Goal: Information Seeking & Learning: Understand process/instructions

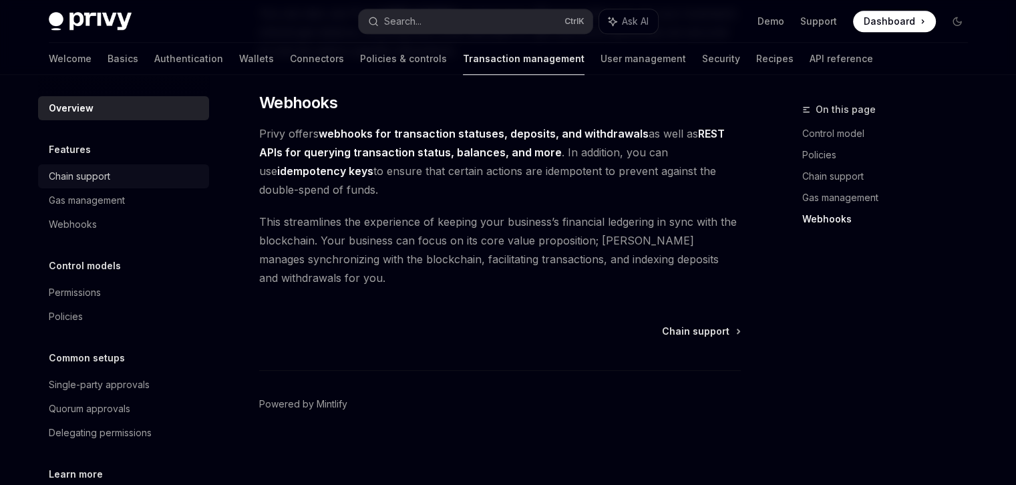
click at [98, 175] on div "Chain support" at bounding box center [79, 176] width 61 height 16
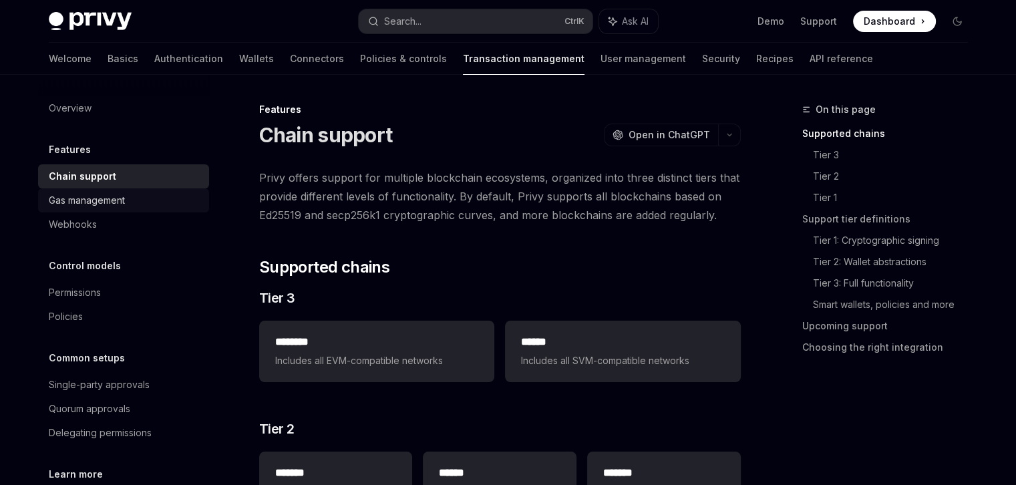
click at [89, 198] on div "Gas management" at bounding box center [87, 200] width 76 height 16
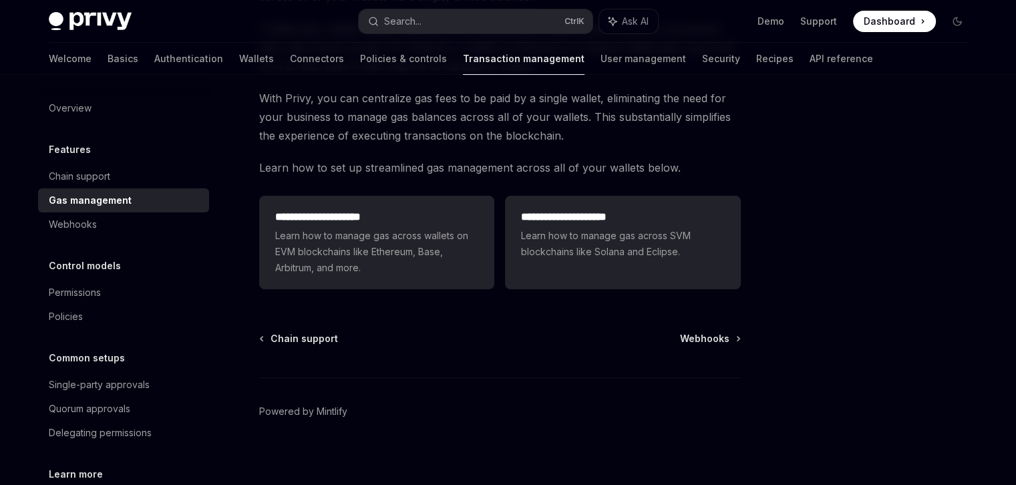
scroll to position [200, 0]
click at [136, 226] on div "Webhooks" at bounding box center [125, 224] width 152 height 16
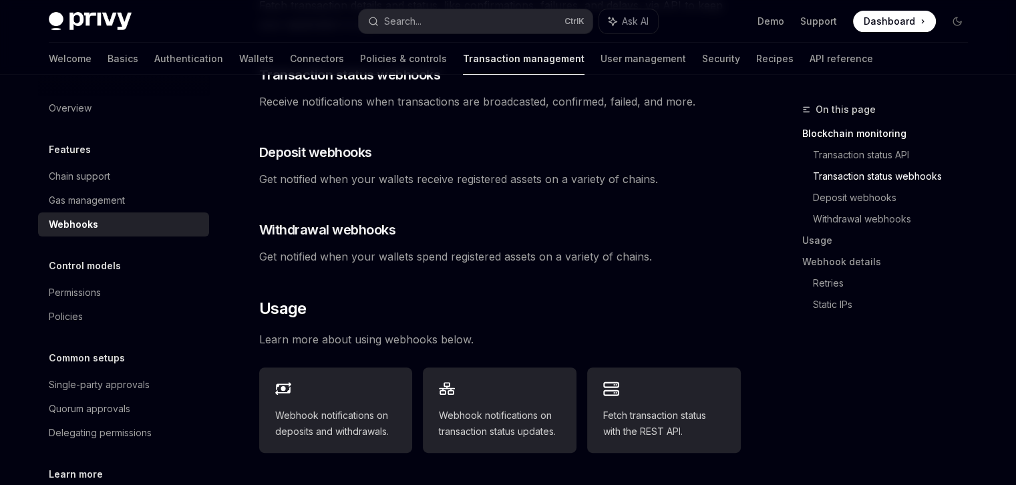
scroll to position [401, 0]
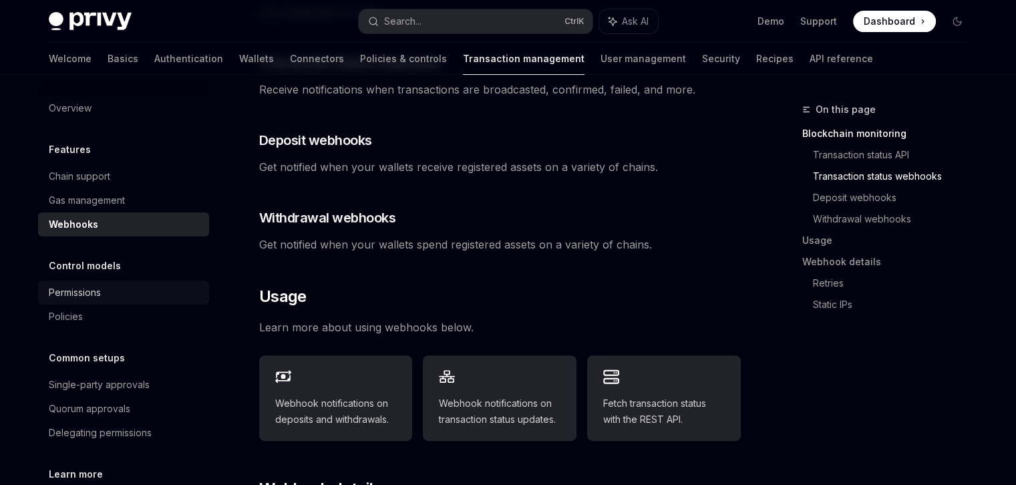
click at [96, 287] on div "Permissions" at bounding box center [75, 292] width 52 height 16
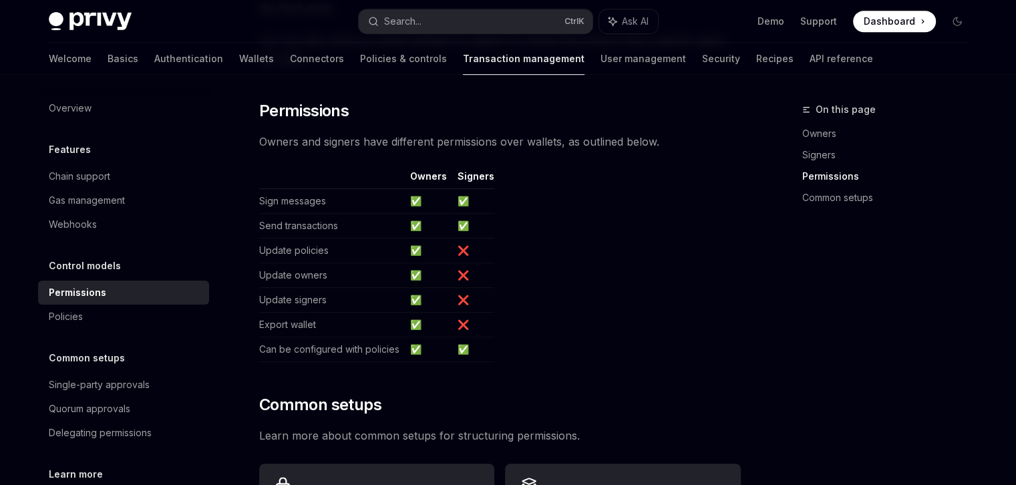
scroll to position [935, 0]
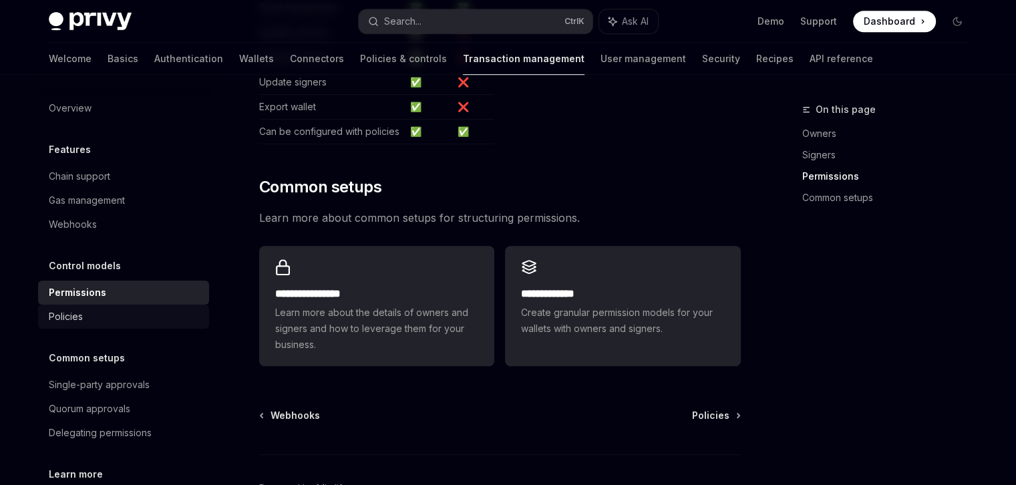
click at [83, 318] on div "Policies" at bounding box center [125, 316] width 152 height 16
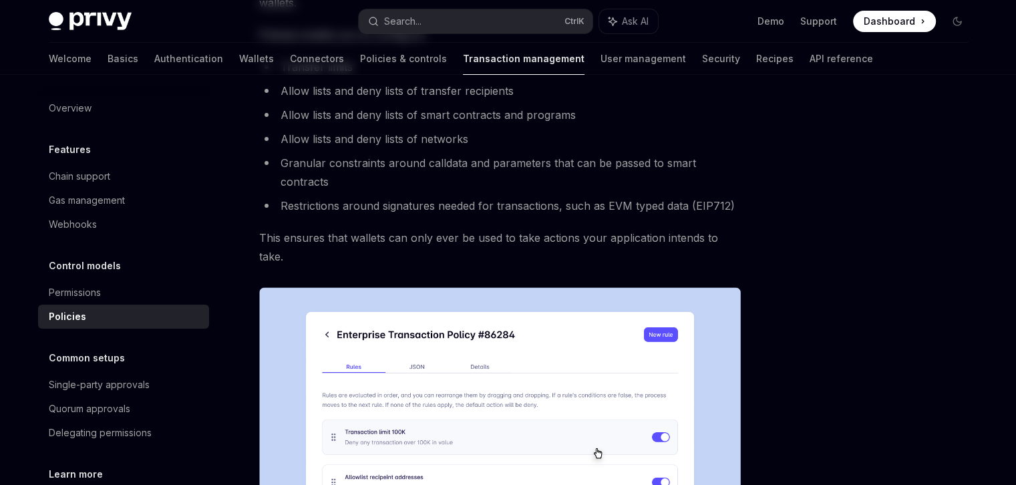
scroll to position [324, 0]
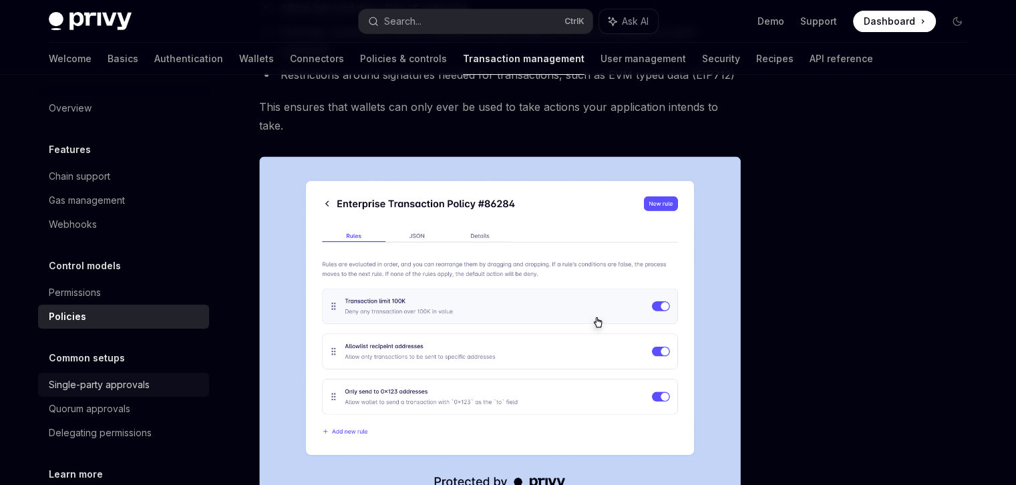
click at [126, 380] on div "Single-party approvals" at bounding box center [99, 385] width 101 height 16
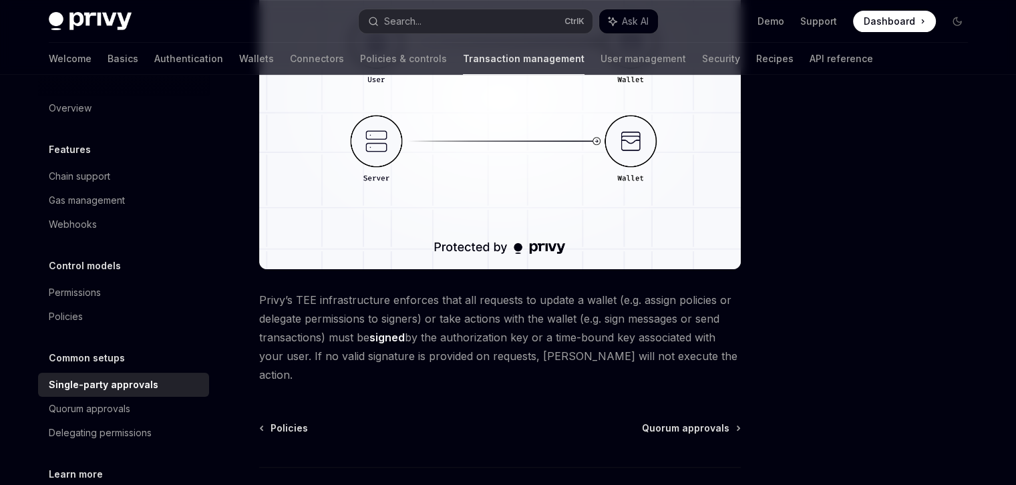
scroll to position [399, 0]
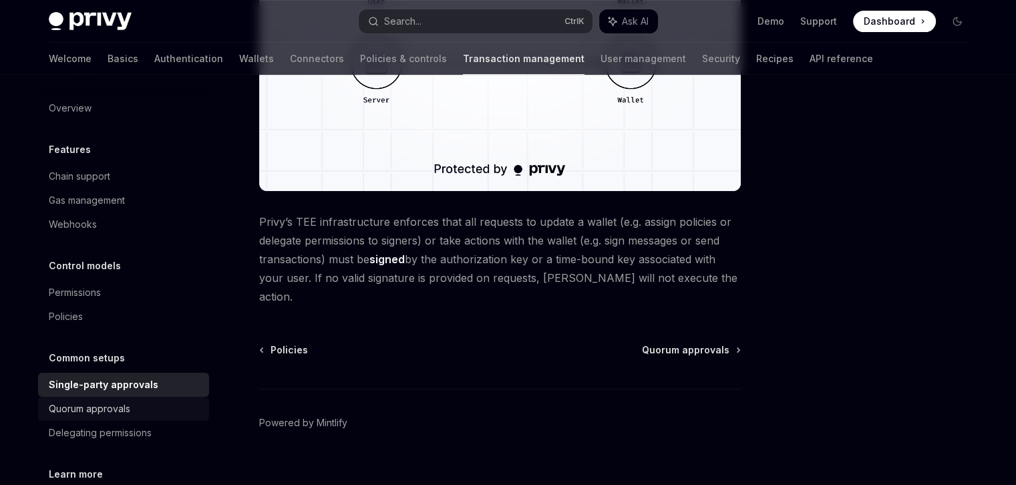
click at [105, 405] on div "Quorum approvals" at bounding box center [89, 409] width 81 height 16
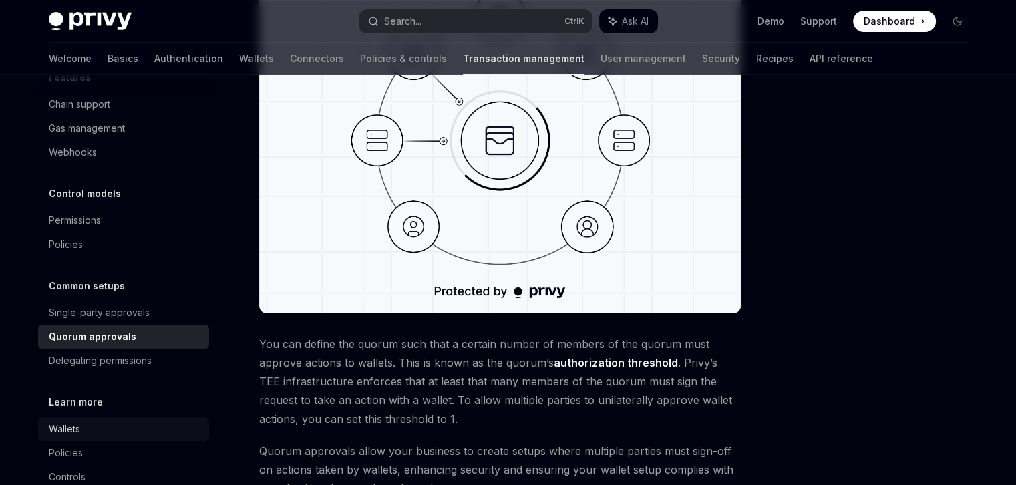
scroll to position [102, 0]
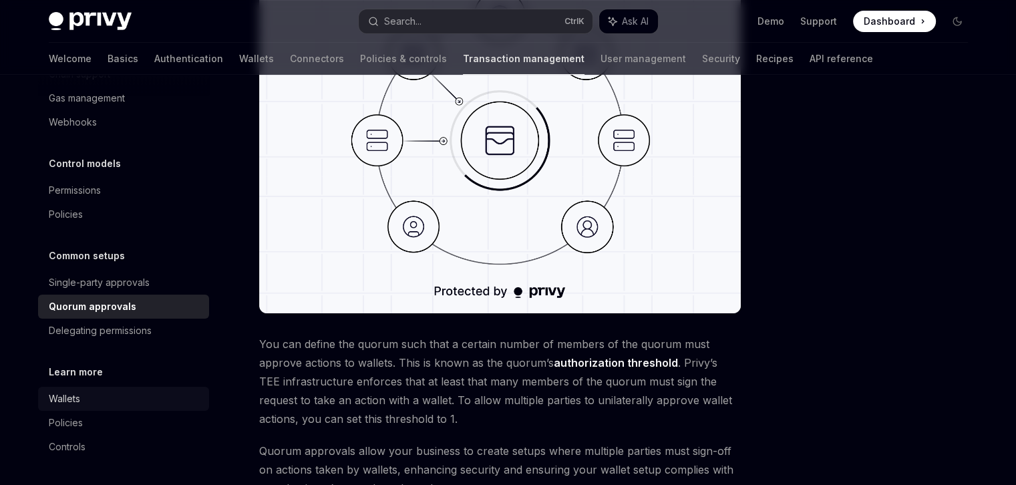
click at [88, 393] on div "Wallets" at bounding box center [125, 399] width 152 height 16
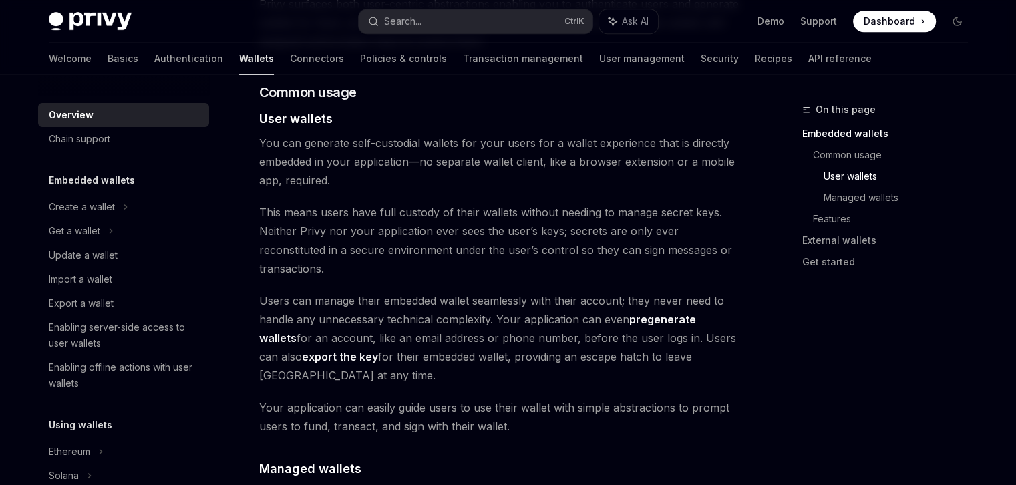
scroll to position [935, 0]
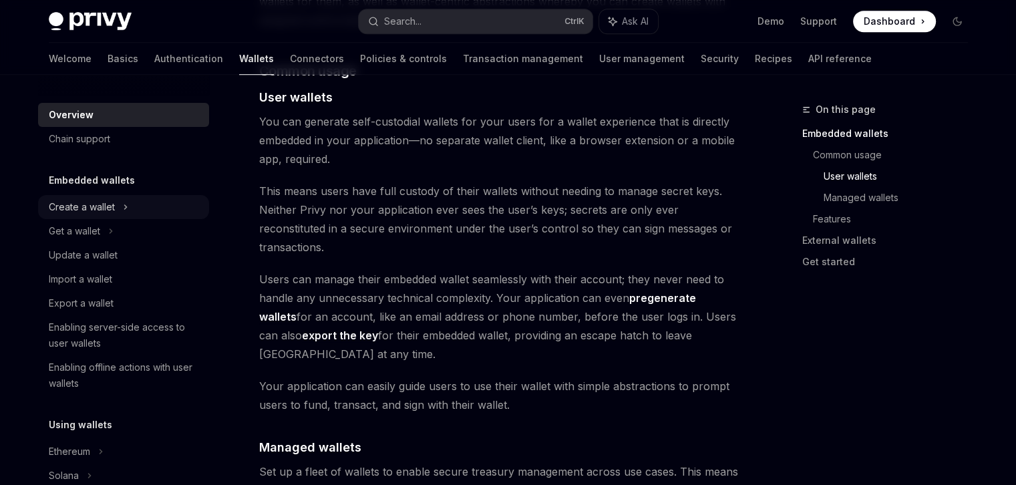
click at [132, 203] on div "Create a wallet" at bounding box center [123, 207] width 171 height 24
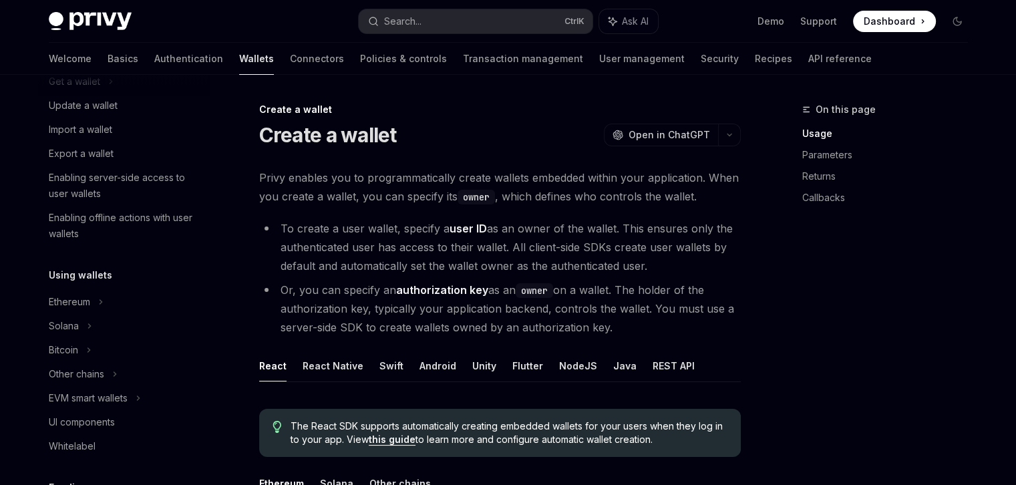
scroll to position [200, 0]
click at [73, 15] on div "Ethereum" at bounding box center [82, 7] width 66 height 16
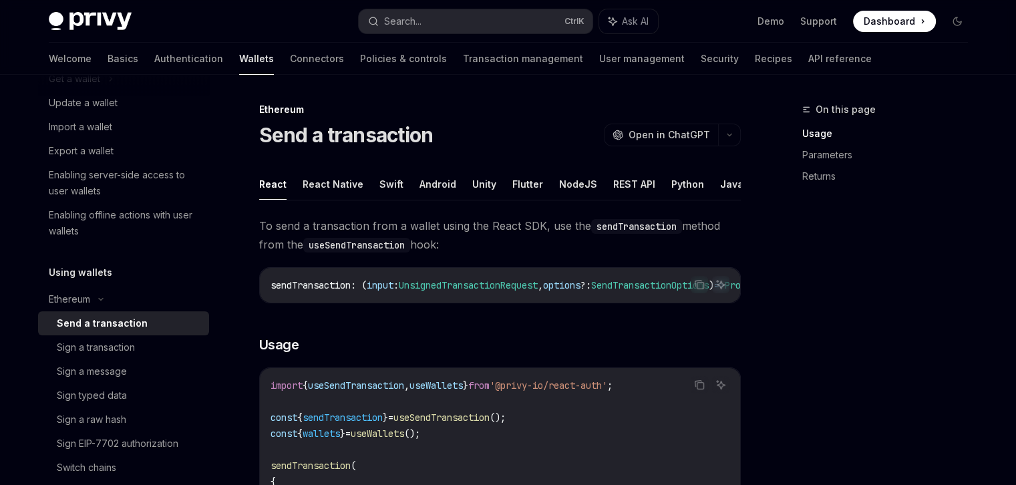
click at [127, 324] on div "Send a transaction" at bounding box center [102, 323] width 91 height 16
type textarea "*"
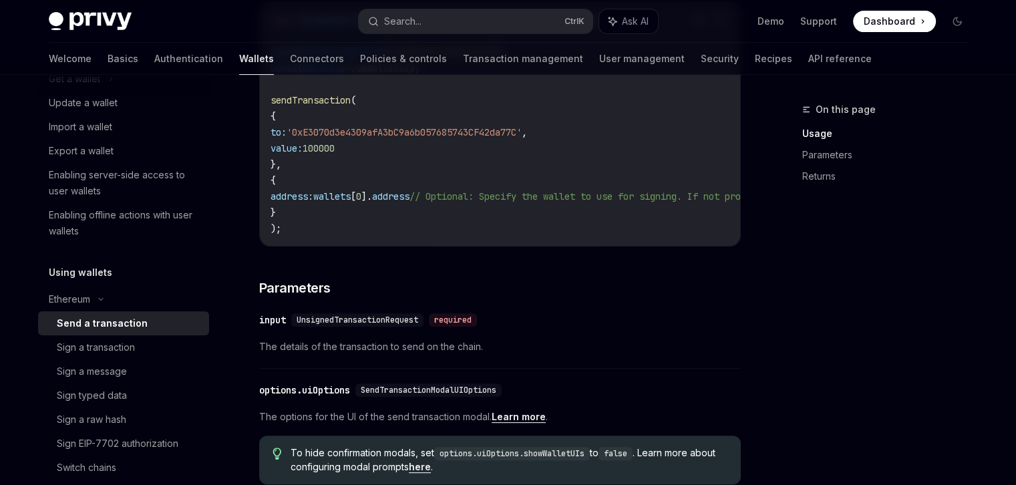
scroll to position [401, 0]
